Goal: Navigation & Orientation: Find specific page/section

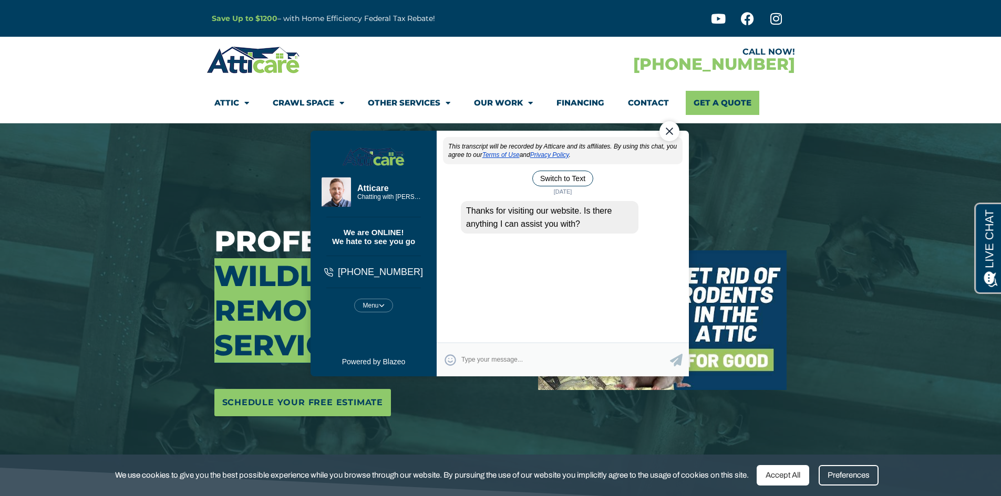
click at [668, 136] on div "Close Chat" at bounding box center [669, 131] width 20 height 20
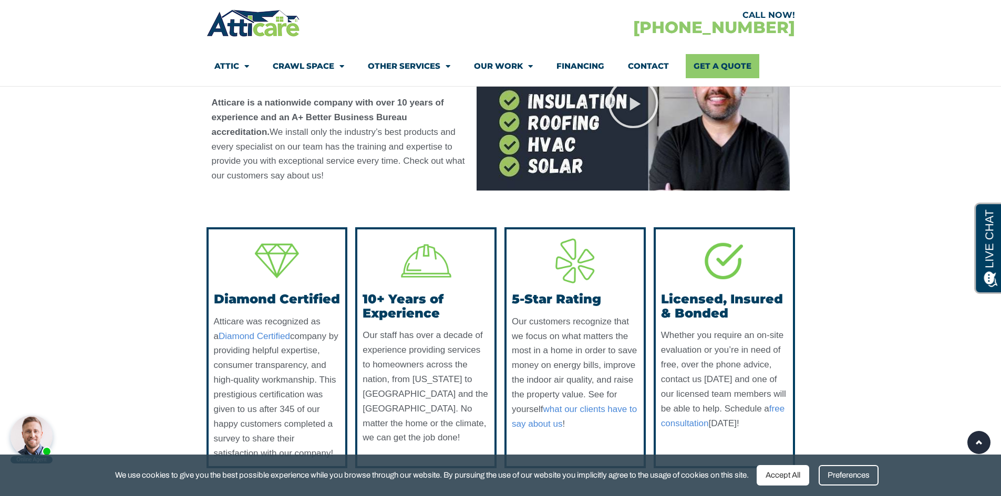
scroll to position [2995, 0]
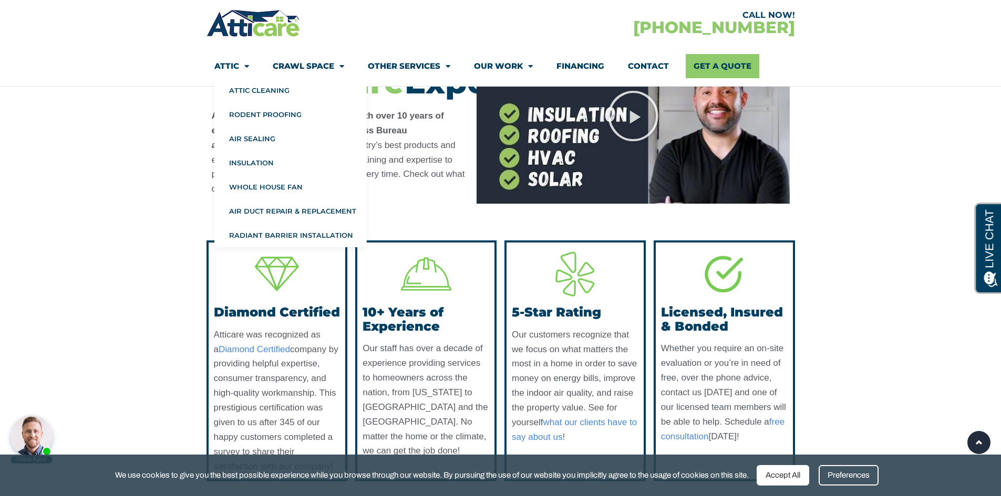
click at [225, 66] on link "Attic" at bounding box center [231, 66] width 35 height 24
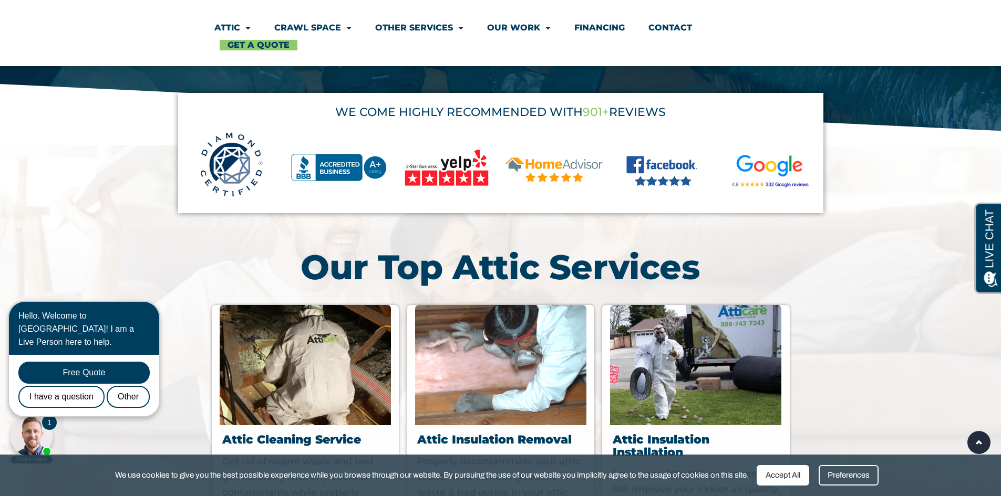
scroll to position [525, 0]
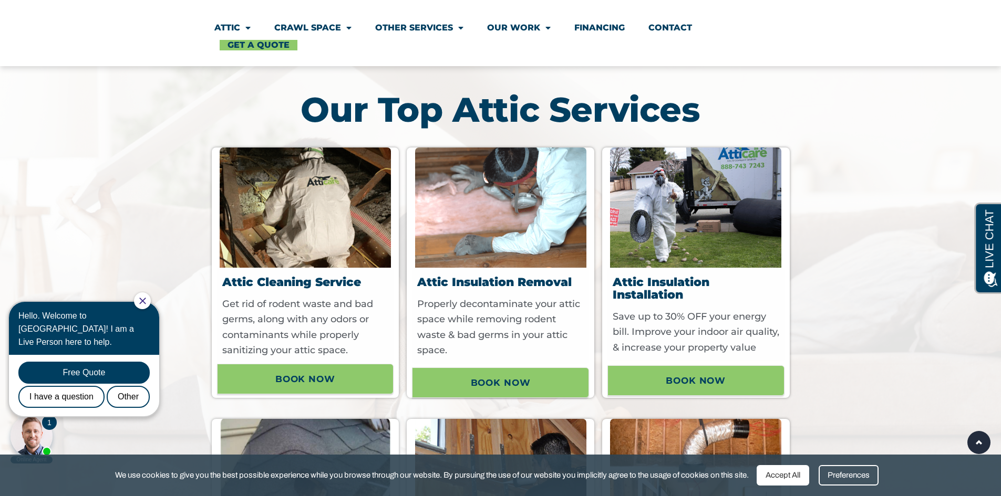
click at [146, 300] on icon "Close Chat" at bounding box center [142, 301] width 7 height 7
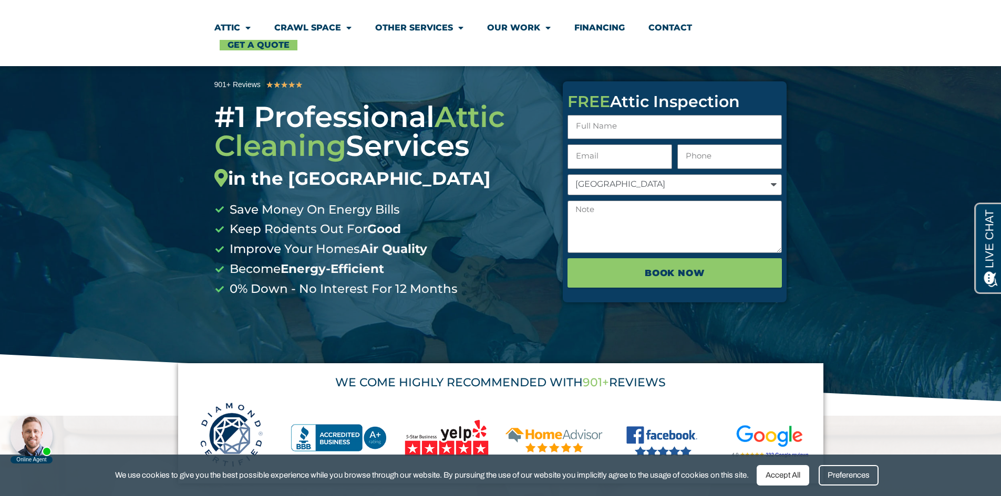
scroll to position [0, 0]
